Goal: Find specific page/section: Find specific page/section

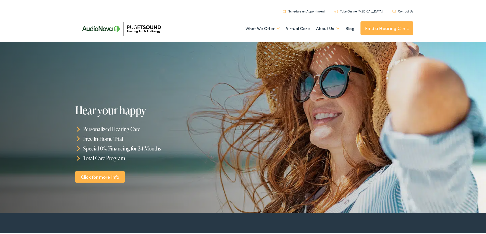
click at [403, 10] on link "Contact Us" at bounding box center [402, 10] width 21 height 4
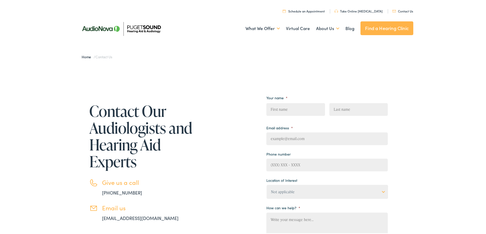
click at [388, 29] on link "Find a Hearing Clinic" at bounding box center [386, 27] width 53 height 14
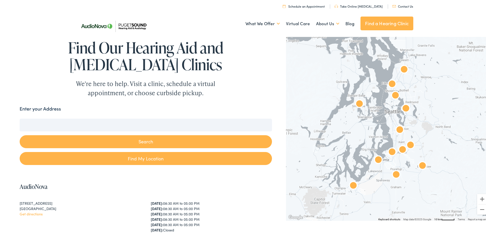
click at [136, 140] on button "Search" at bounding box center [146, 140] width 252 height 13
click at [149, 140] on button "Search" at bounding box center [146, 140] width 252 height 13
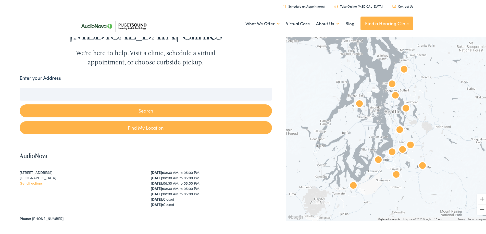
scroll to position [51, 0]
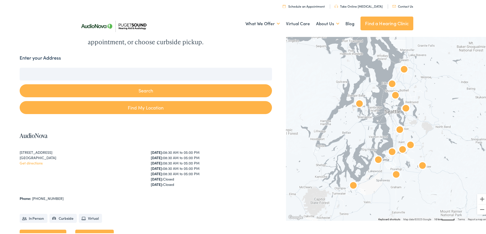
click at [36, 71] on input "Enter your Address" at bounding box center [146, 73] width 252 height 13
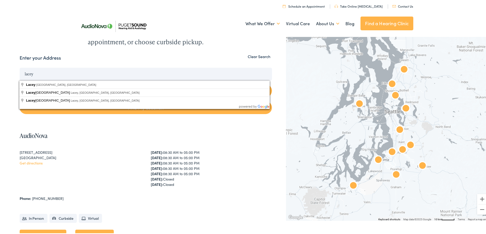
type input "Lacey, [GEOGRAPHIC_DATA], [GEOGRAPHIC_DATA]"
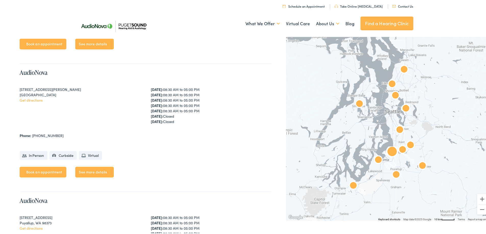
scroll to position [1020, 0]
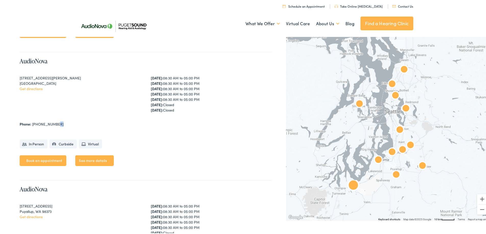
drag, startPoint x: 57, startPoint y: 125, endPoint x: 33, endPoint y: 126, distance: 23.7
click at [32, 126] on div "AudioNova [STREET_ADDRESS][PERSON_NAME][PERSON_NAME] Get directions [DATE]: 08:…" at bounding box center [146, 116] width 252 height 128
